Goal: Task Accomplishment & Management: Manage account settings

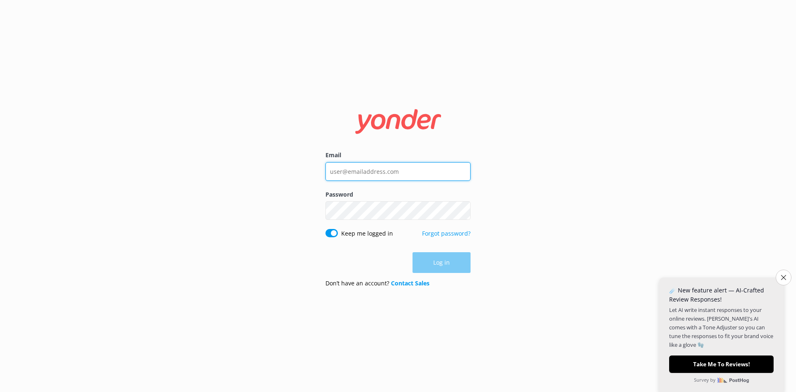
type input "[EMAIL_ADDRESS][DOMAIN_NAME]"
click at [447, 262] on div "Log in" at bounding box center [398, 262] width 145 height 21
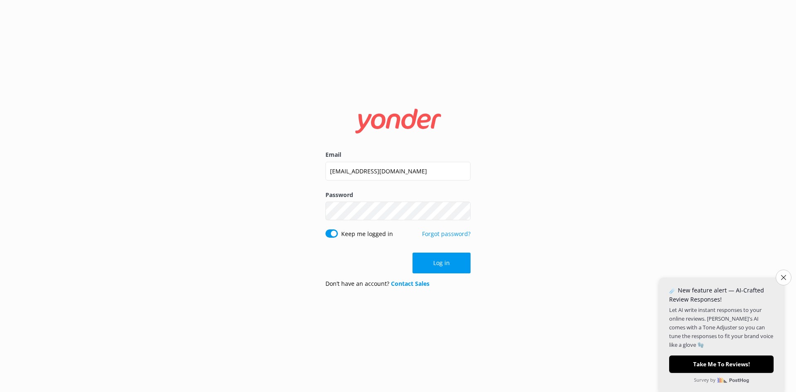
click at [447, 262] on button "Log in" at bounding box center [442, 263] width 58 height 21
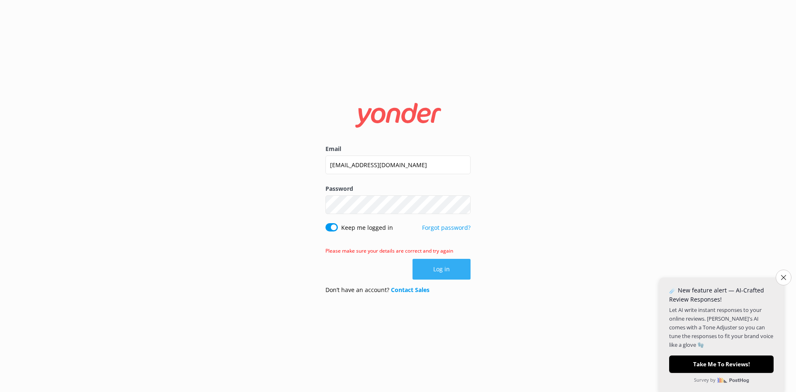
click at [448, 261] on button "Log in" at bounding box center [442, 269] width 58 height 21
